Goal: Entertainment & Leisure: Consume media (video, audio)

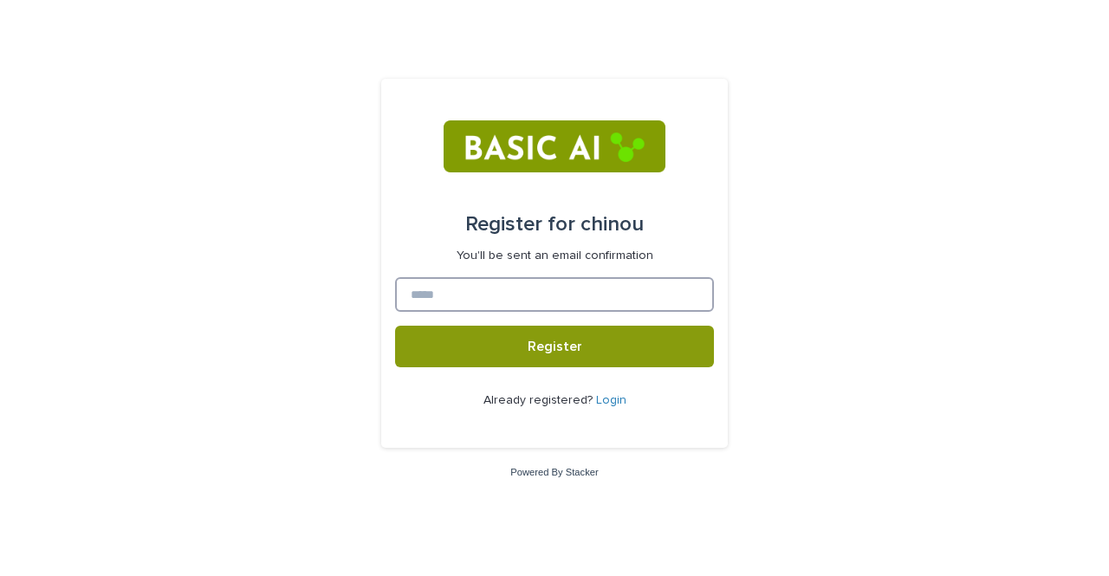
click at [521, 306] on input at bounding box center [554, 294] width 319 height 35
type input "**********"
click at [395, 326] on button "Register" at bounding box center [554, 347] width 319 height 42
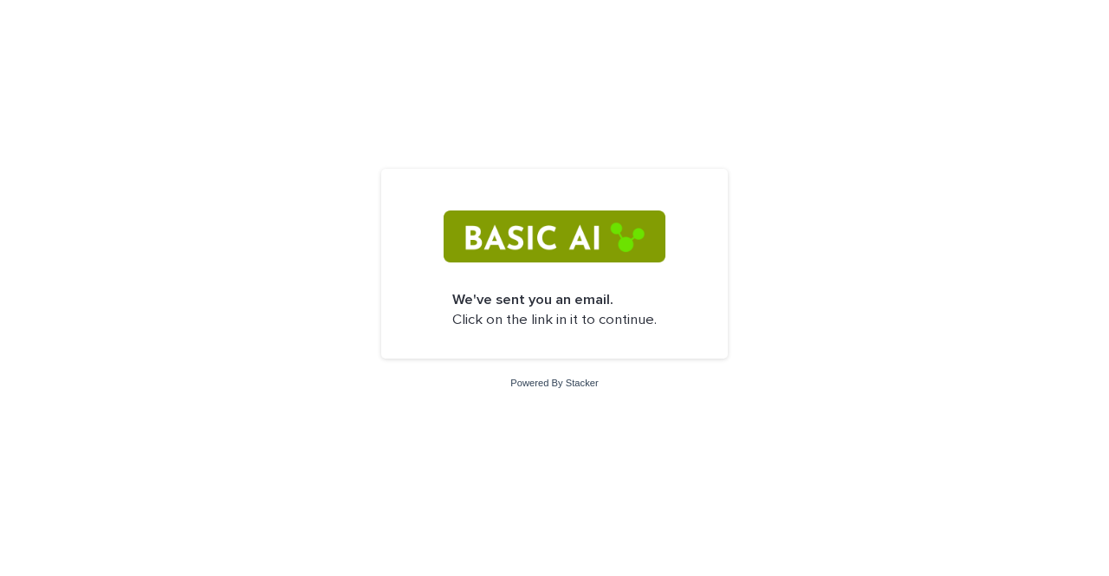
click at [764, 171] on div "We've sent you an email. Click on the link in it to continue. Powered By Stacker" at bounding box center [554, 288] width 1109 height 576
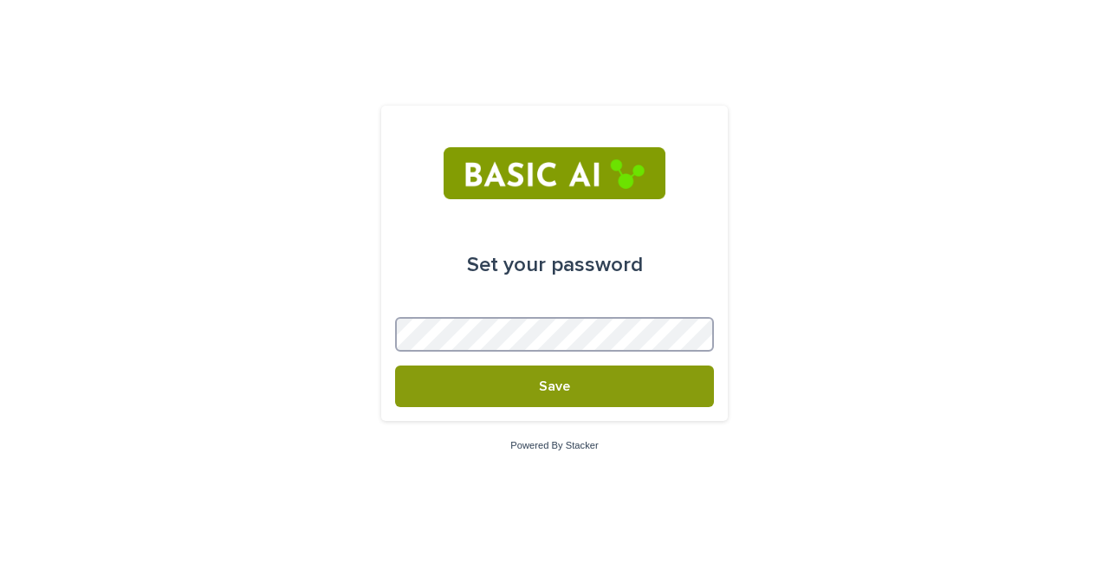
click at [395, 366] on button "Save" at bounding box center [554, 387] width 319 height 42
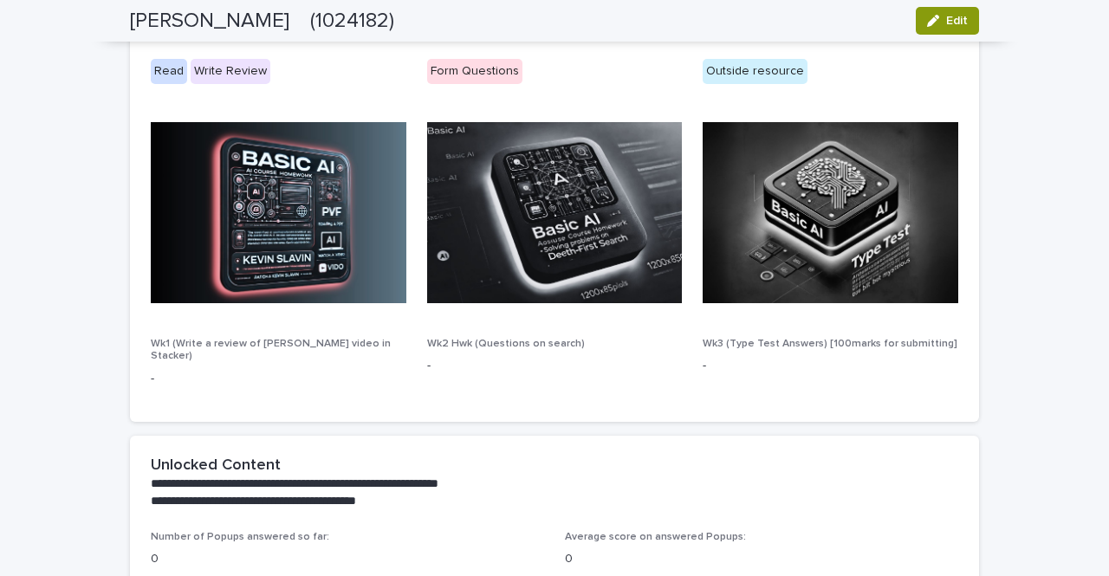
scroll to position [1032, 0]
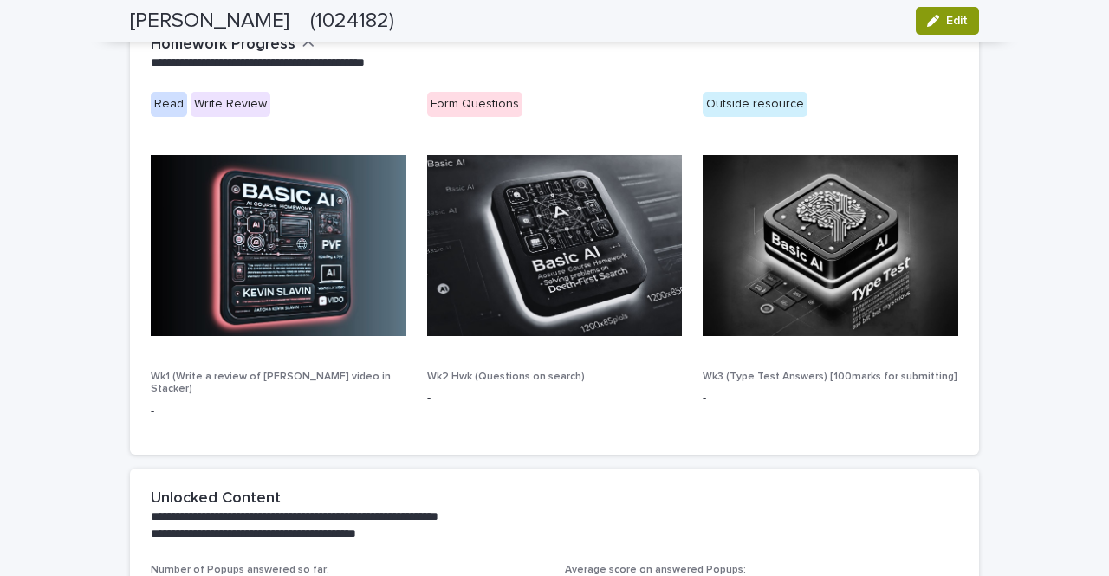
click at [274, 273] on img at bounding box center [279, 245] width 256 height 181
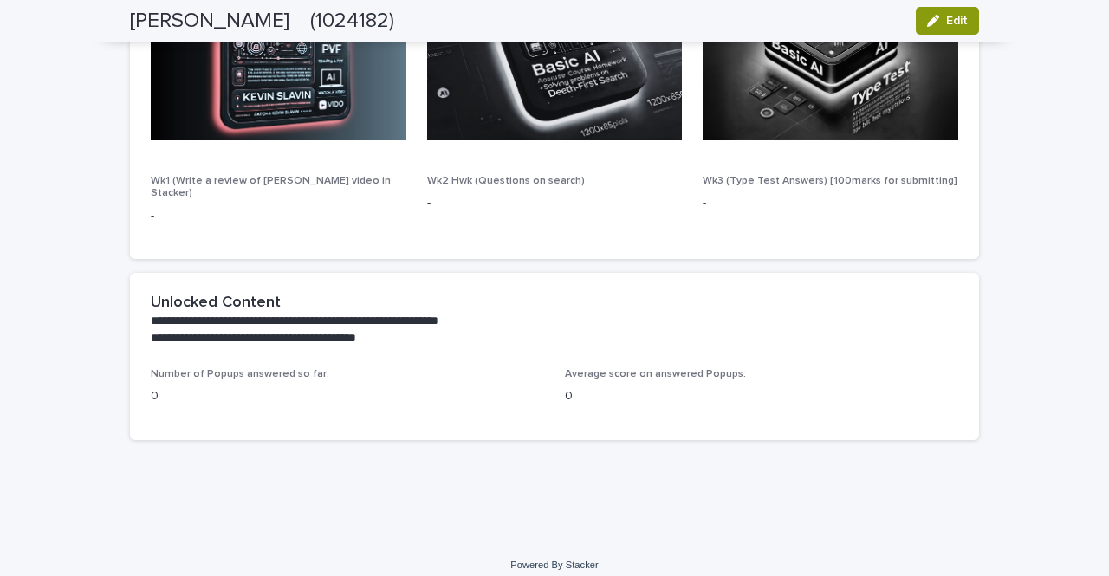
scroll to position [0, 0]
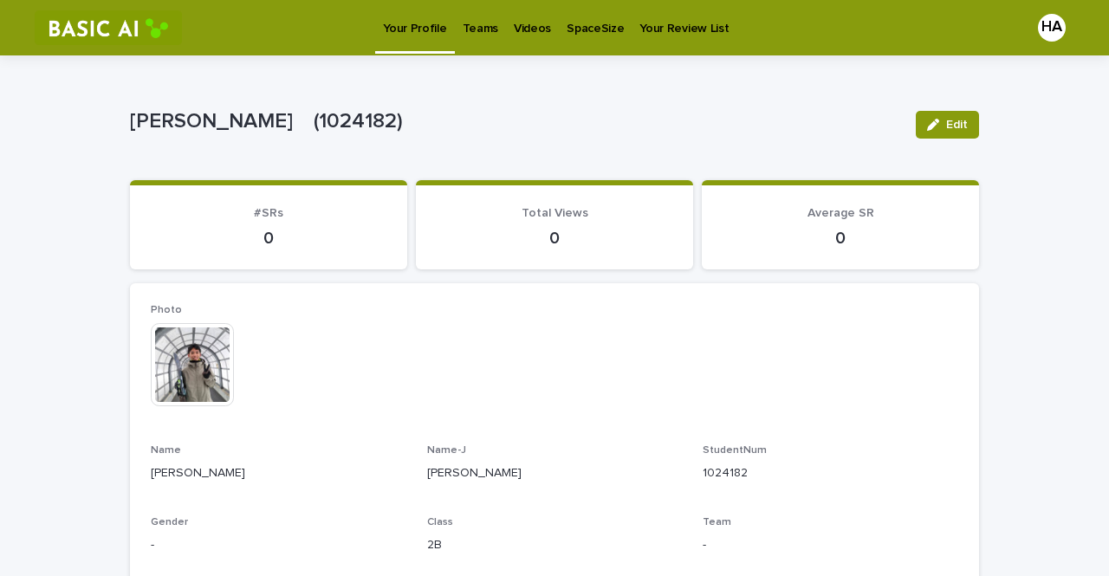
click at [520, 23] on p "Videos" at bounding box center [532, 18] width 37 height 36
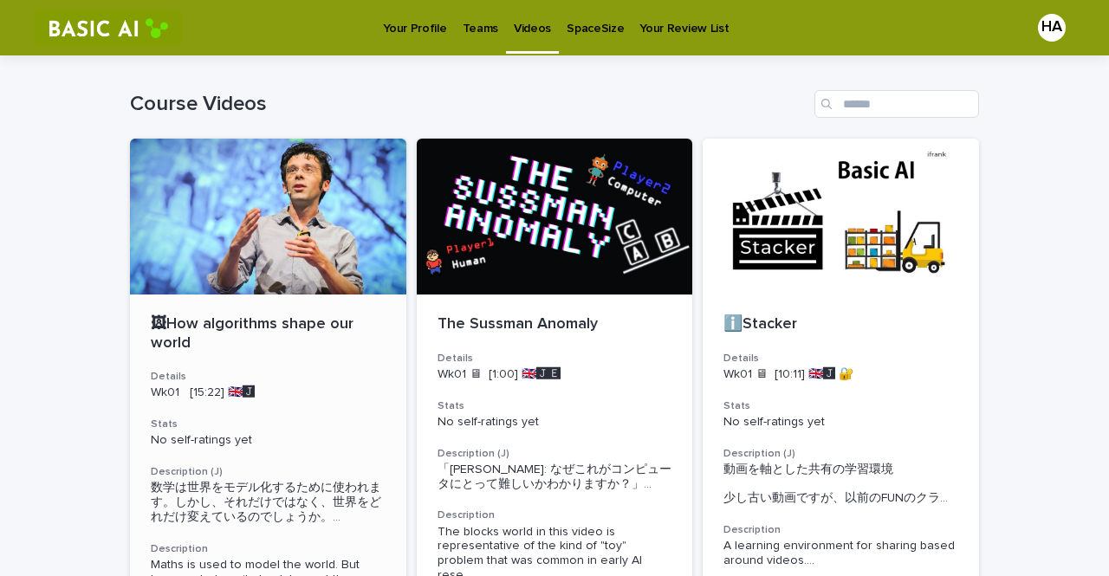
click at [279, 328] on p "🖼How algorithms shape our world" at bounding box center [268, 333] width 235 height 37
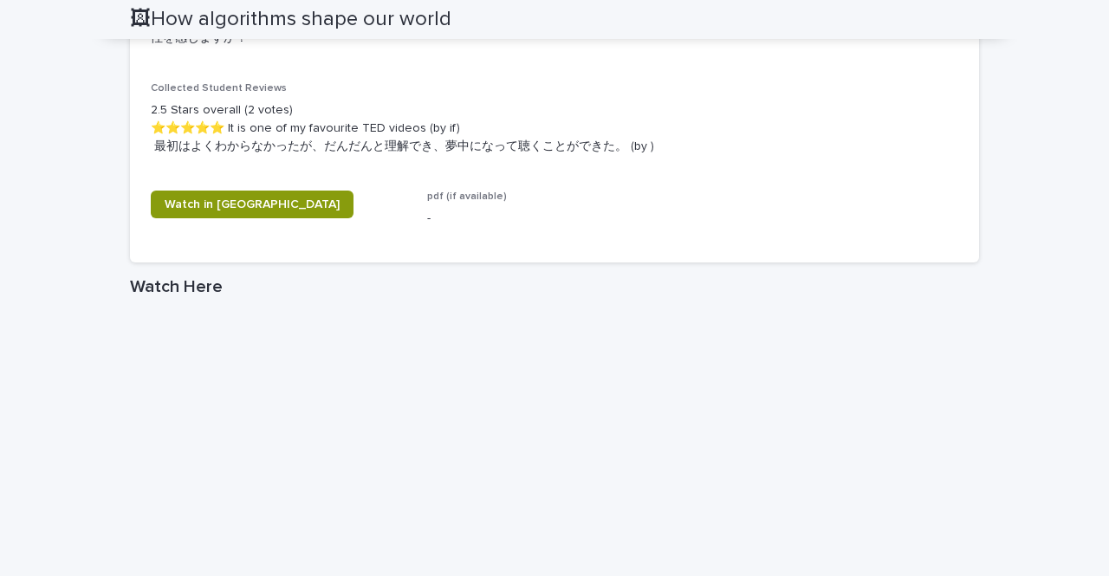
scroll to position [953, 0]
